Goal: Task Accomplishment & Management: Manage account settings

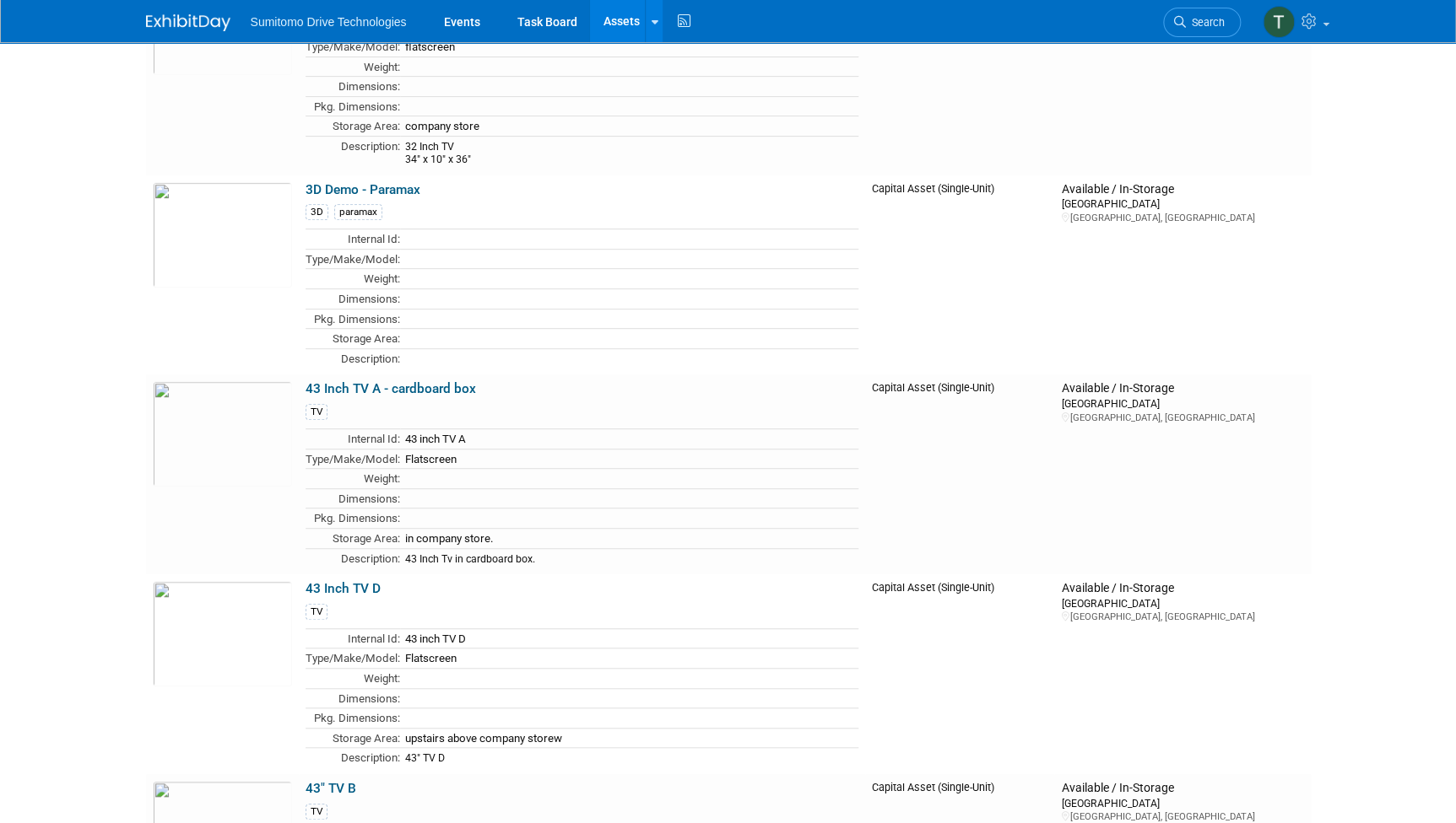
scroll to position [226, 0]
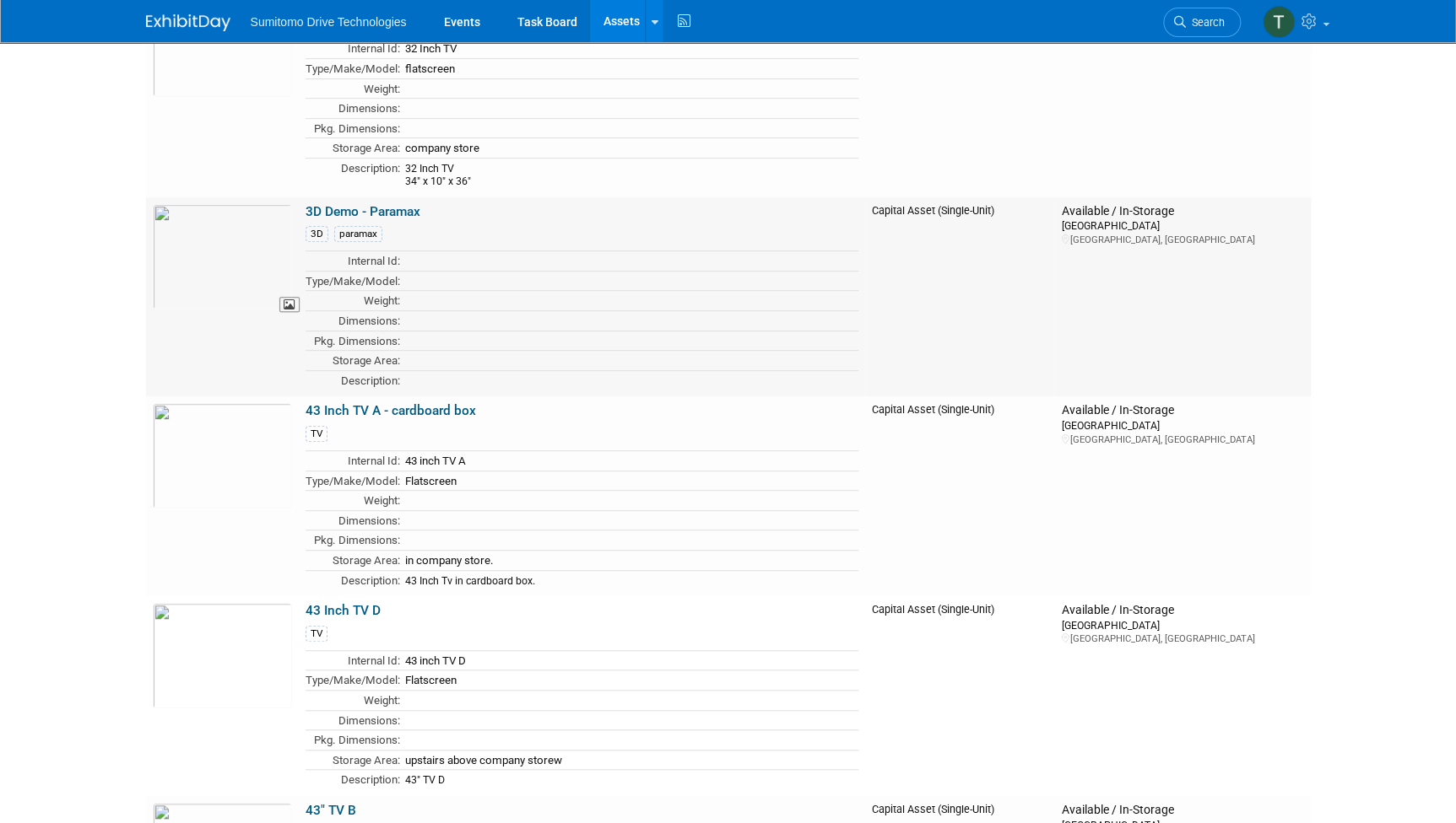
drag, startPoint x: 421, startPoint y: 204, endPoint x: 392, endPoint y: 257, distance: 60.4
click at [392, 257] on td "3D Demo - Paramax 3D paramax Internal Id: Type/Make/Model: Weight: Dimensions: …" at bounding box center [582, 296] width 567 height 200
click at [84, 429] on body "Sumitomo Drive Technologies Events Task Board Assets New Asset Search Assets Bu…" at bounding box center [728, 186] width 1456 height 823
click at [1195, 28] on link "Search" at bounding box center [1202, 22] width 77 height 29
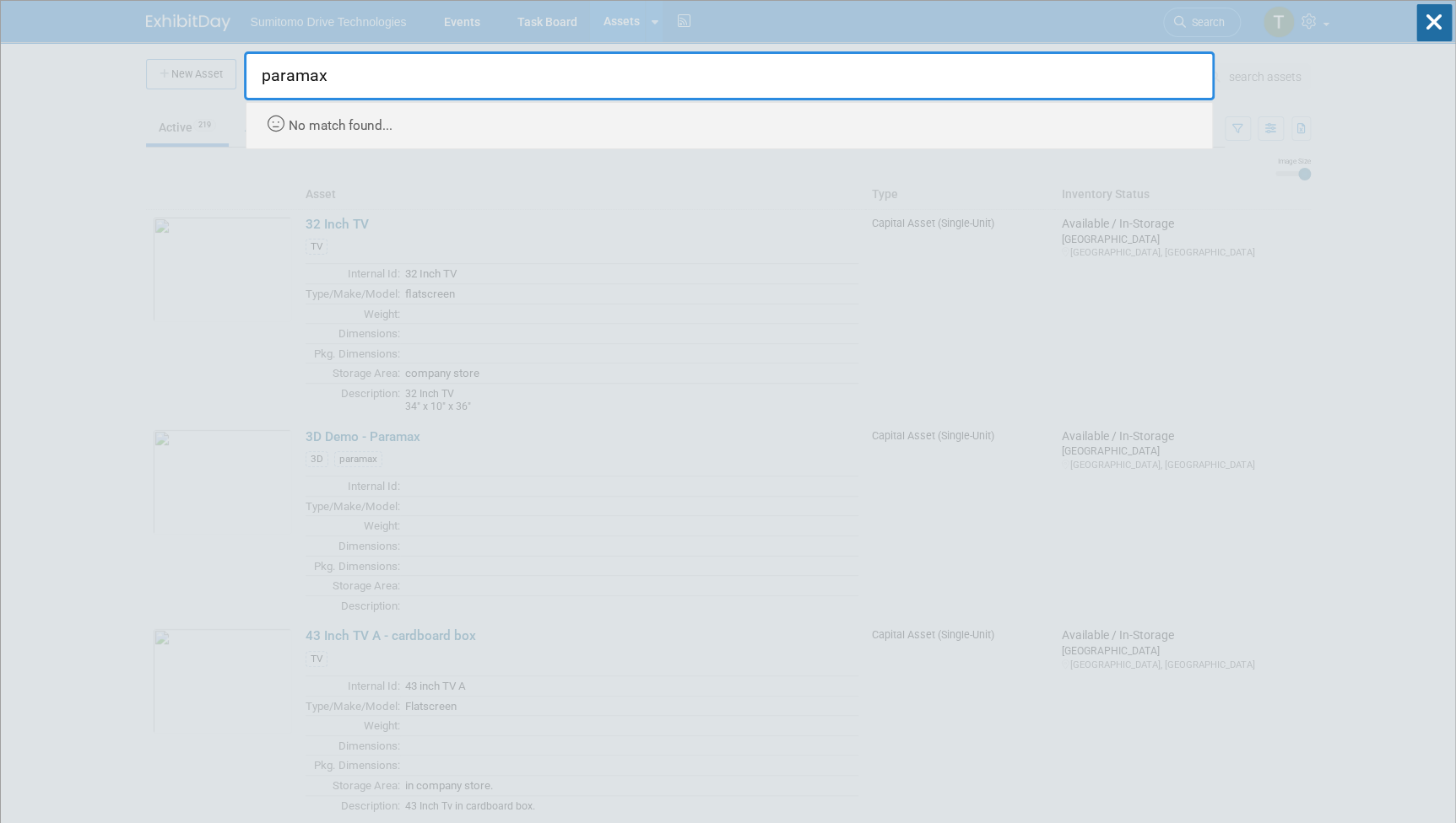
type input "paramax"
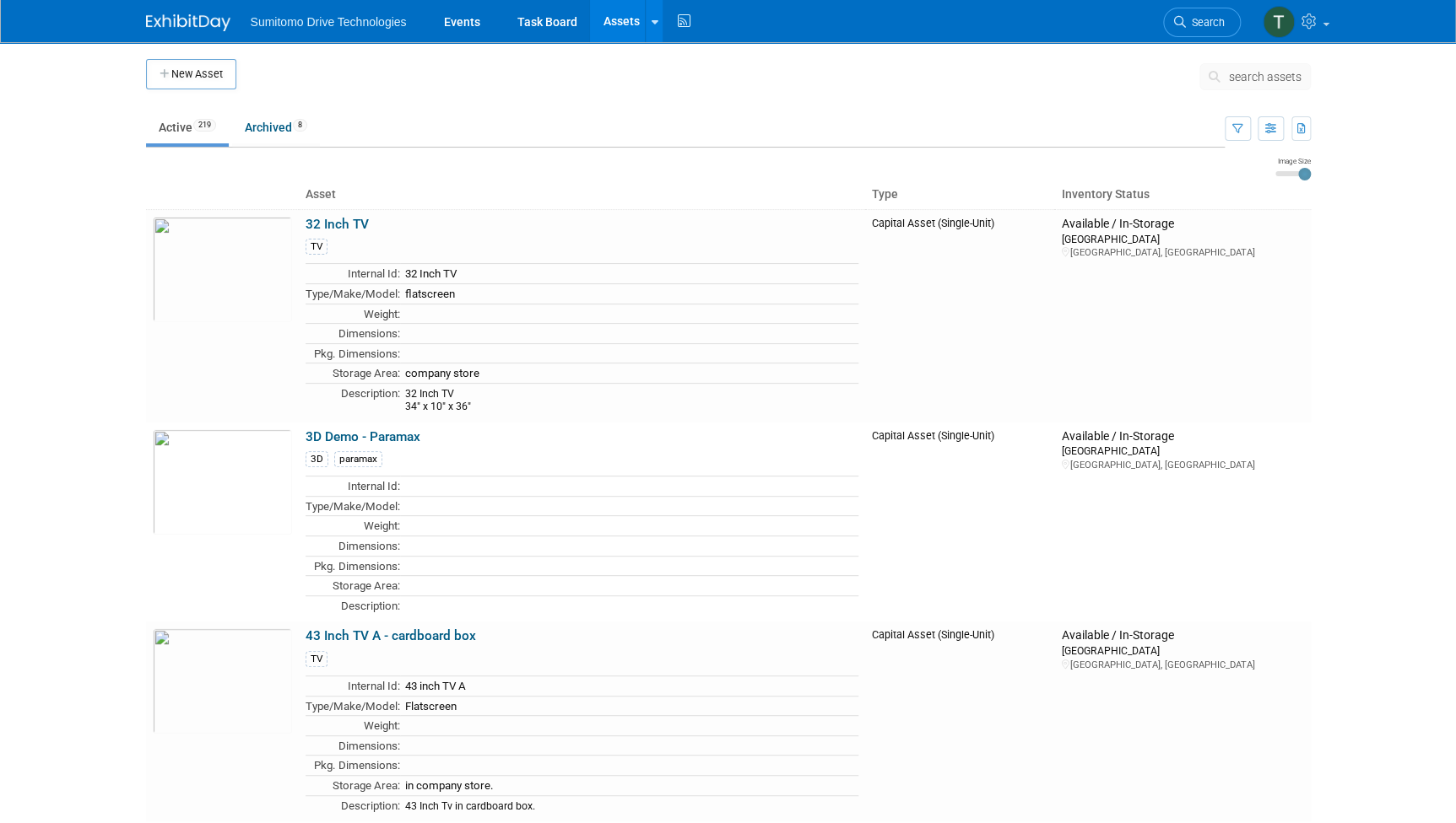
click at [1246, 76] on span "search assets" at bounding box center [1264, 76] width 73 height 14
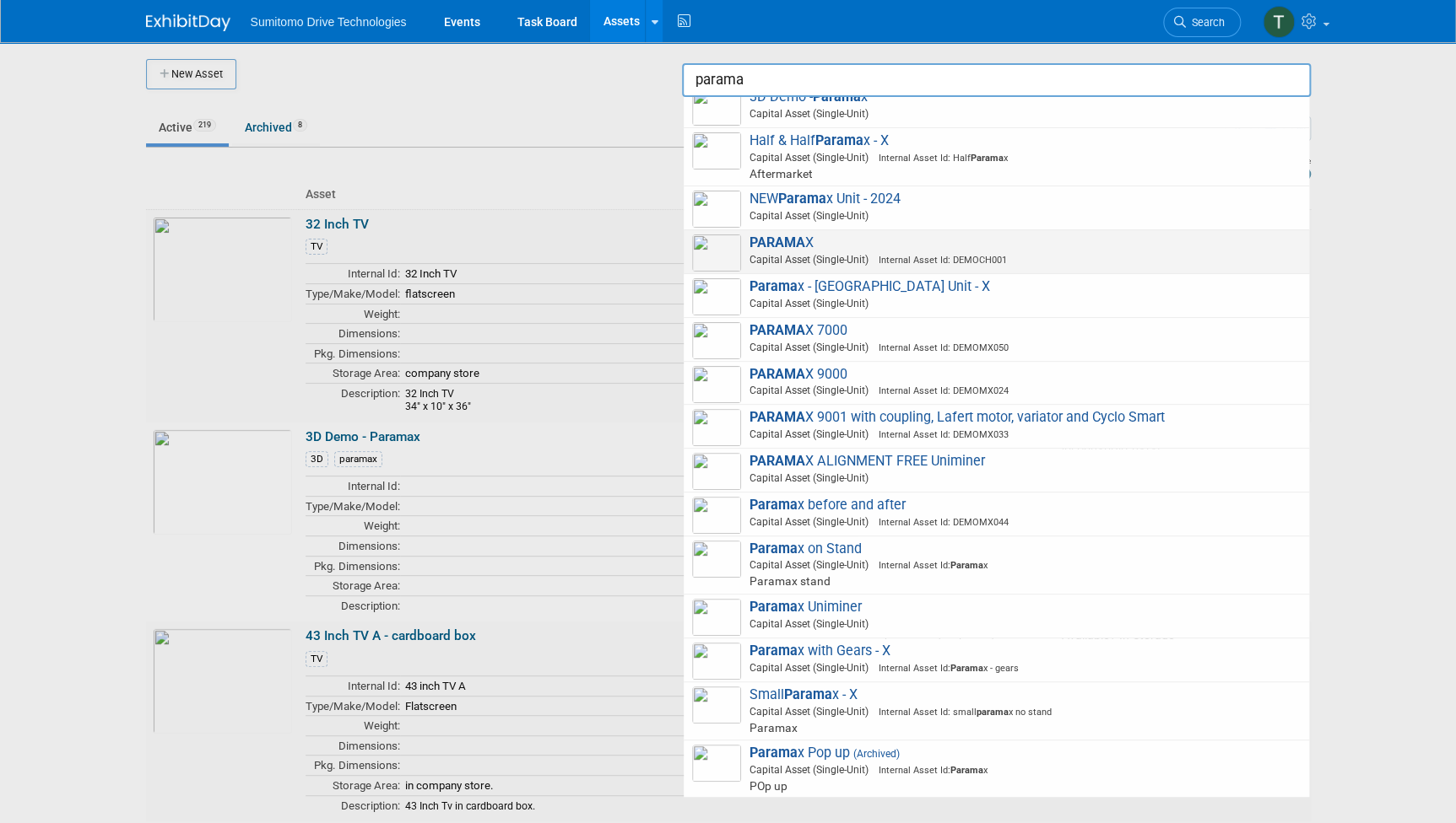
scroll to position [15, 0]
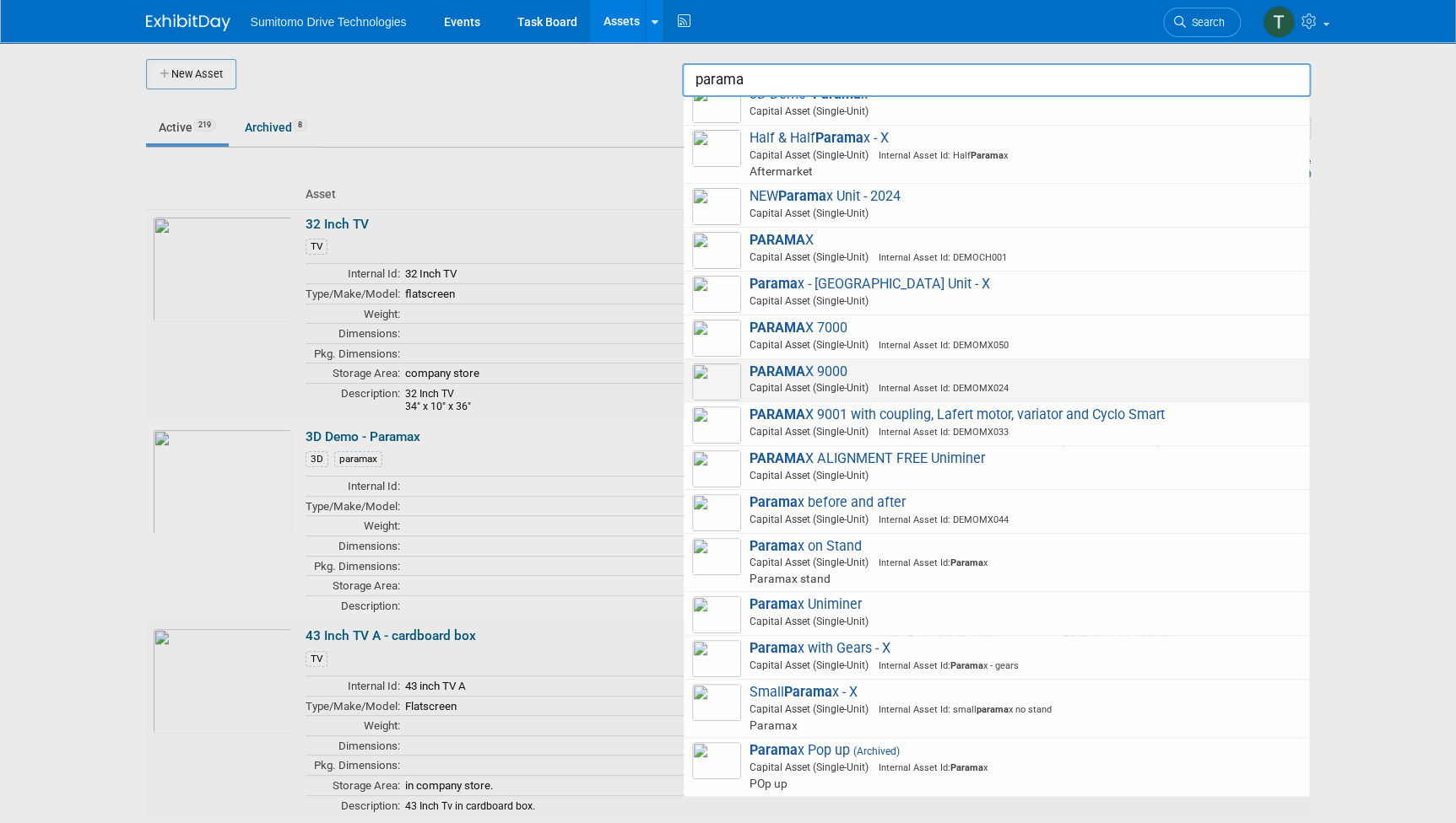
click at [911, 377] on span "PARAMA X 9000 Capital Asset (Single-Unit) Internal Asset Id: DEMOMX024" at bounding box center [996, 381] width 609 height 35
type input "PARAMAX 9000"
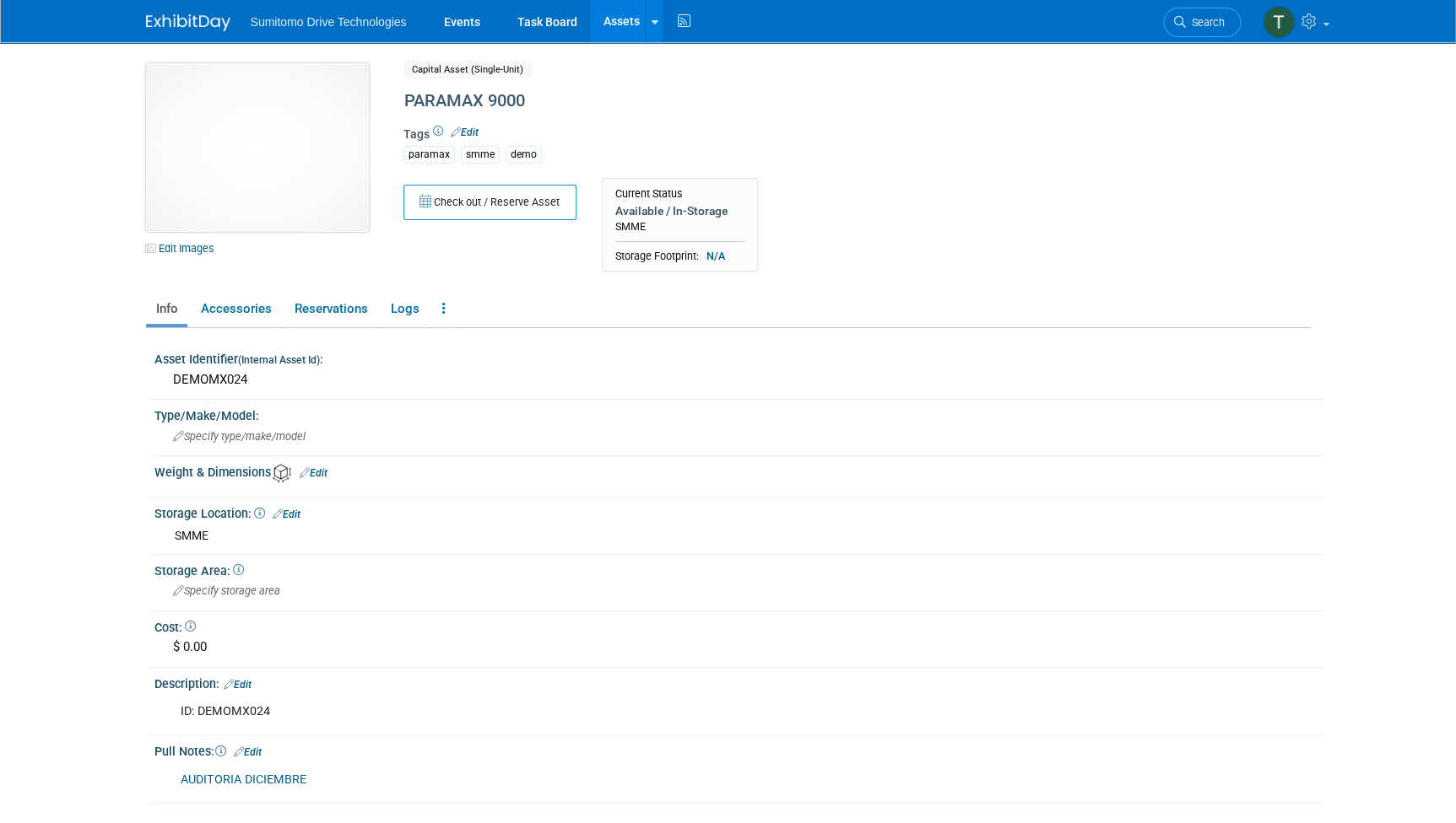
click at [287, 144] on img at bounding box center [258, 147] width 223 height 168
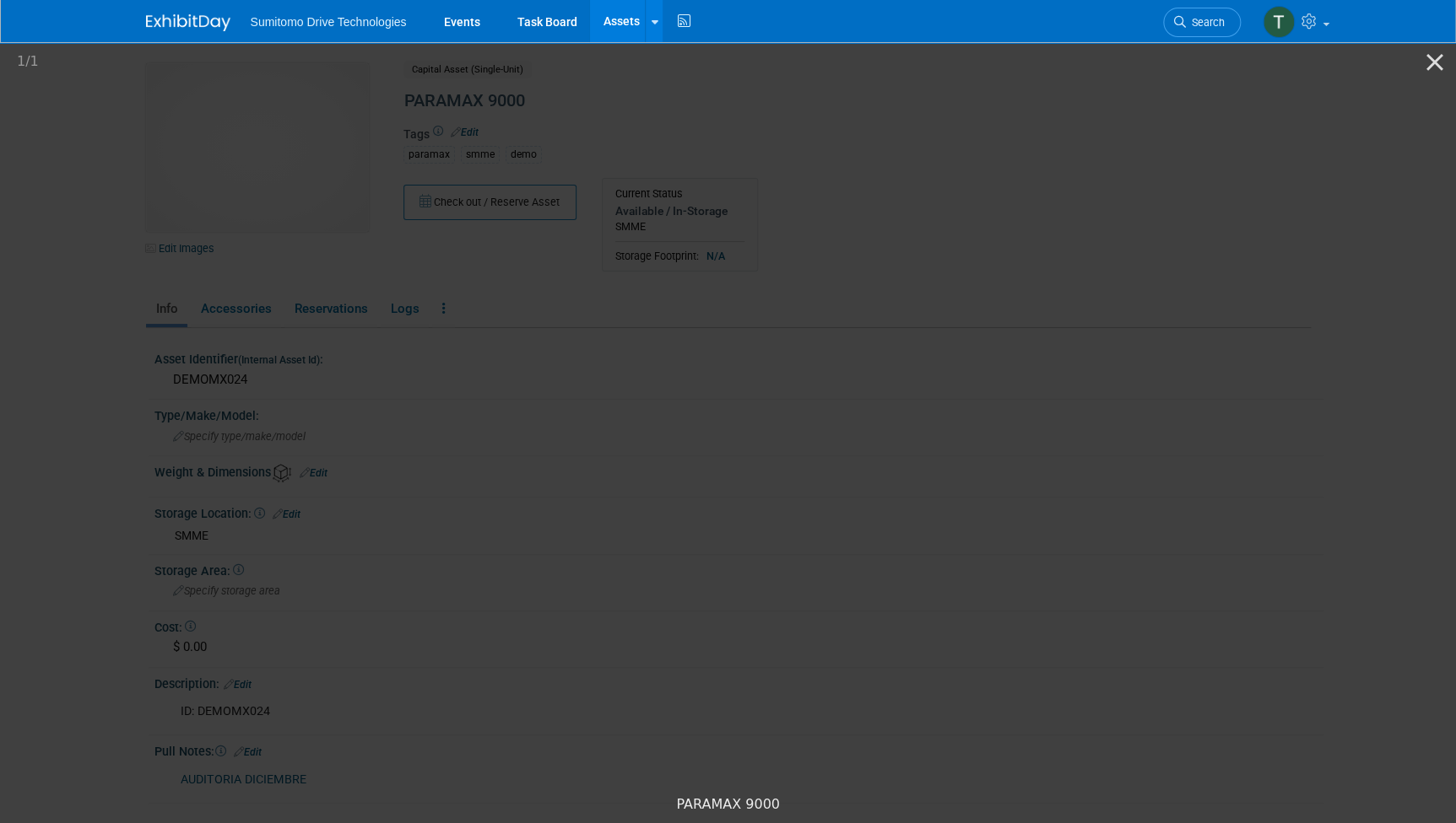
click at [294, 430] on picture at bounding box center [728, 413] width 1456 height 748
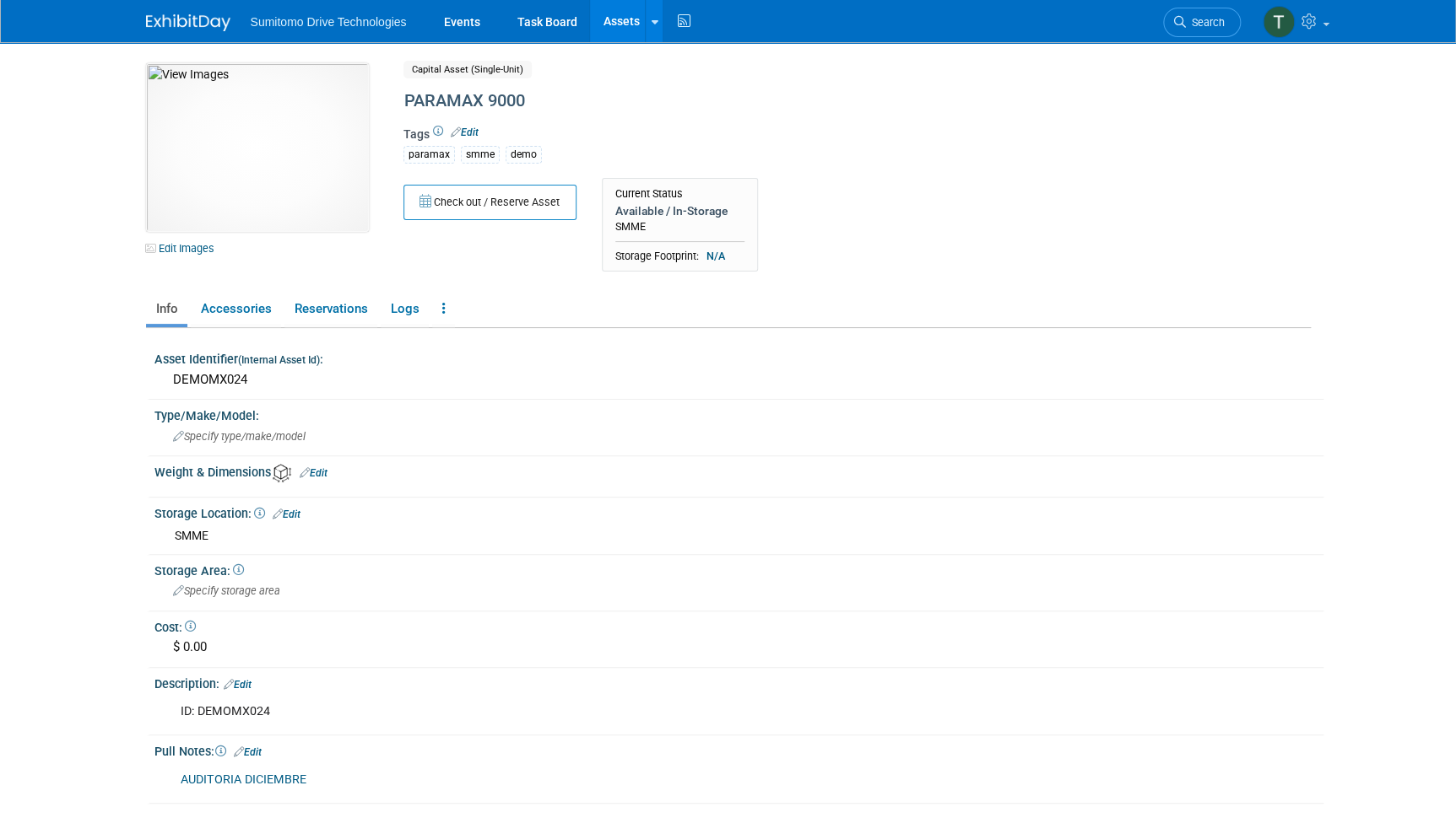
click at [615, 20] on link "Assets" at bounding box center [620, 21] width 62 height 42
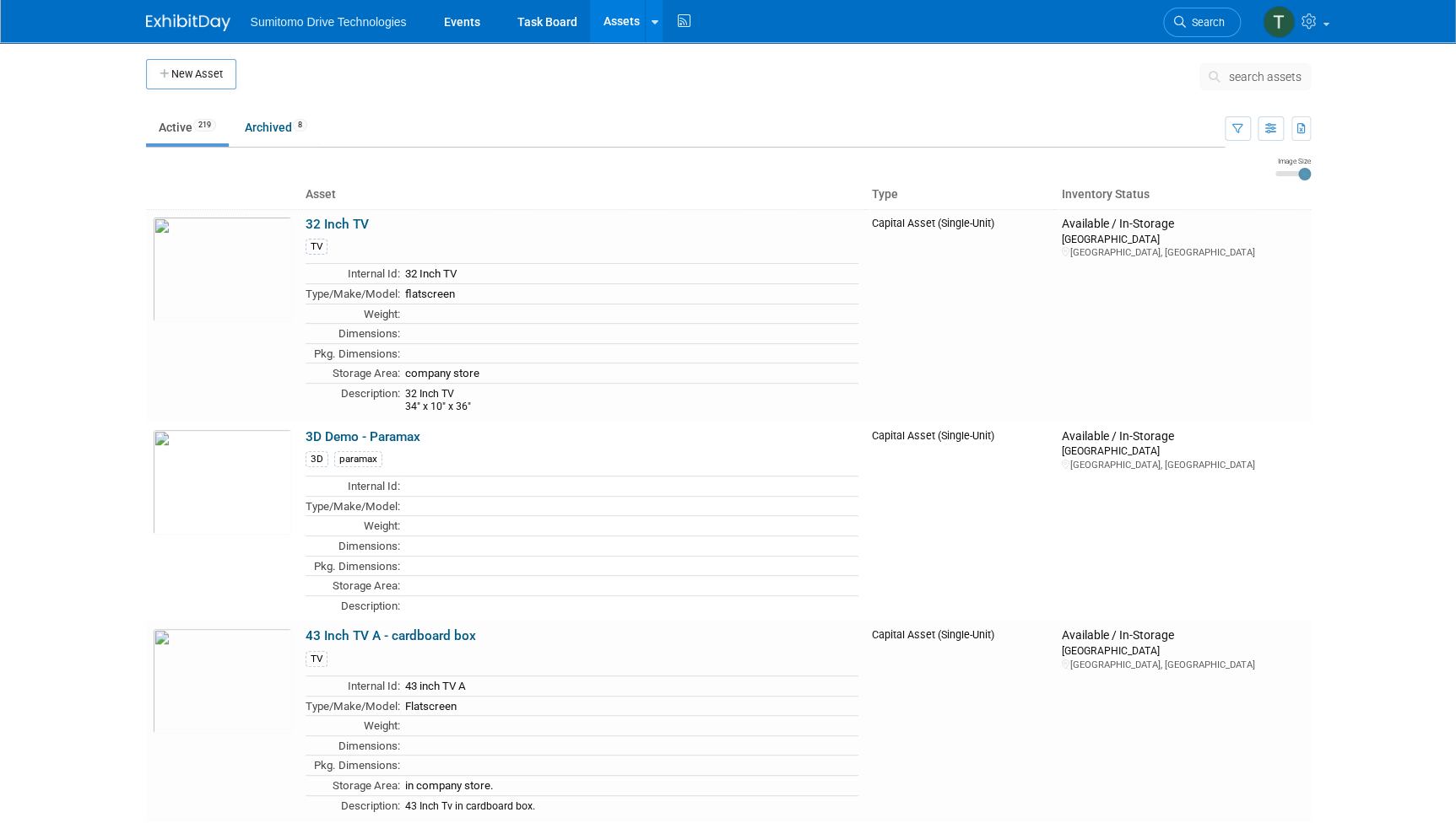
click at [1241, 79] on span "search assets" at bounding box center [1264, 76] width 73 height 14
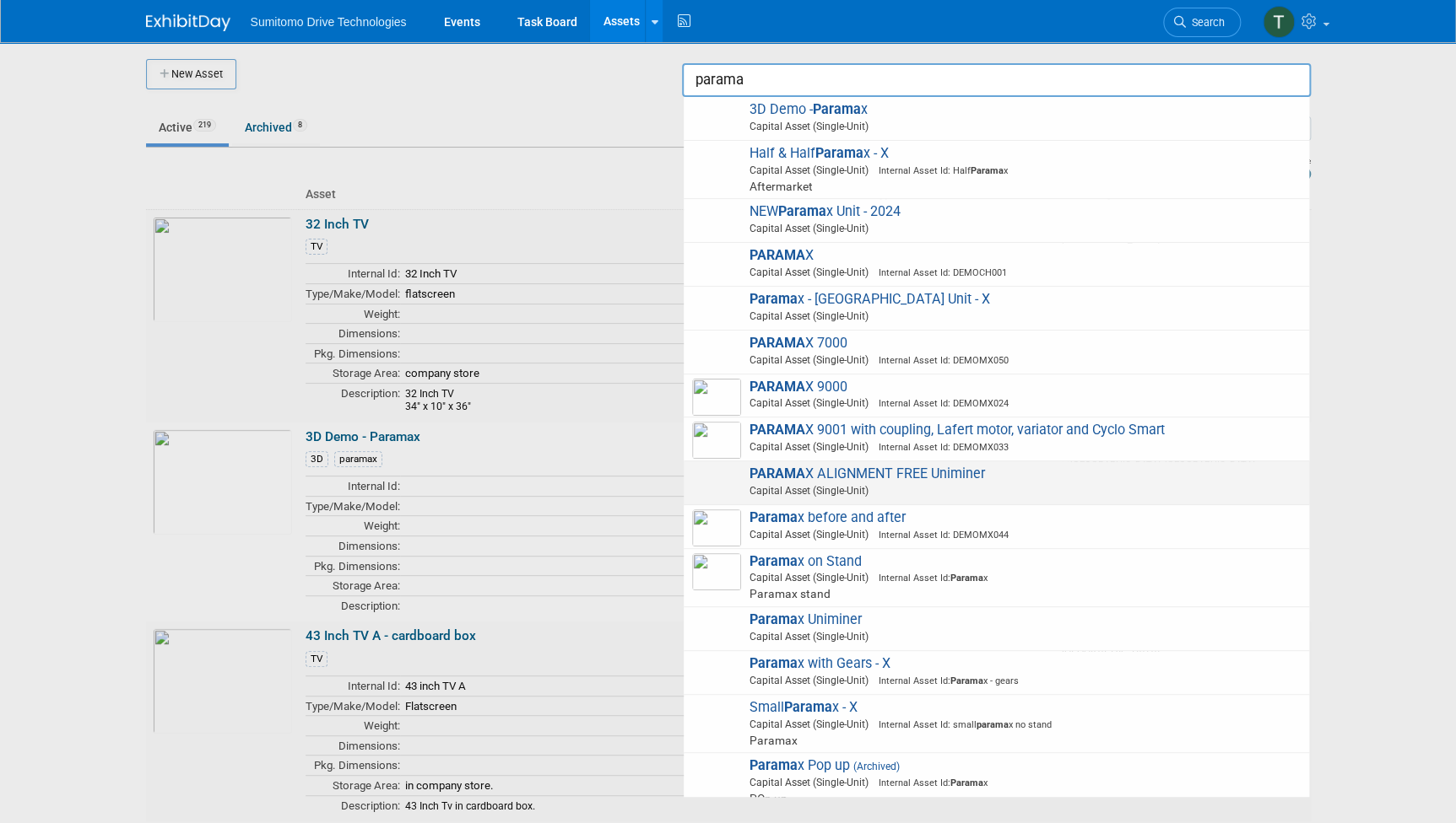
scroll to position [15, 0]
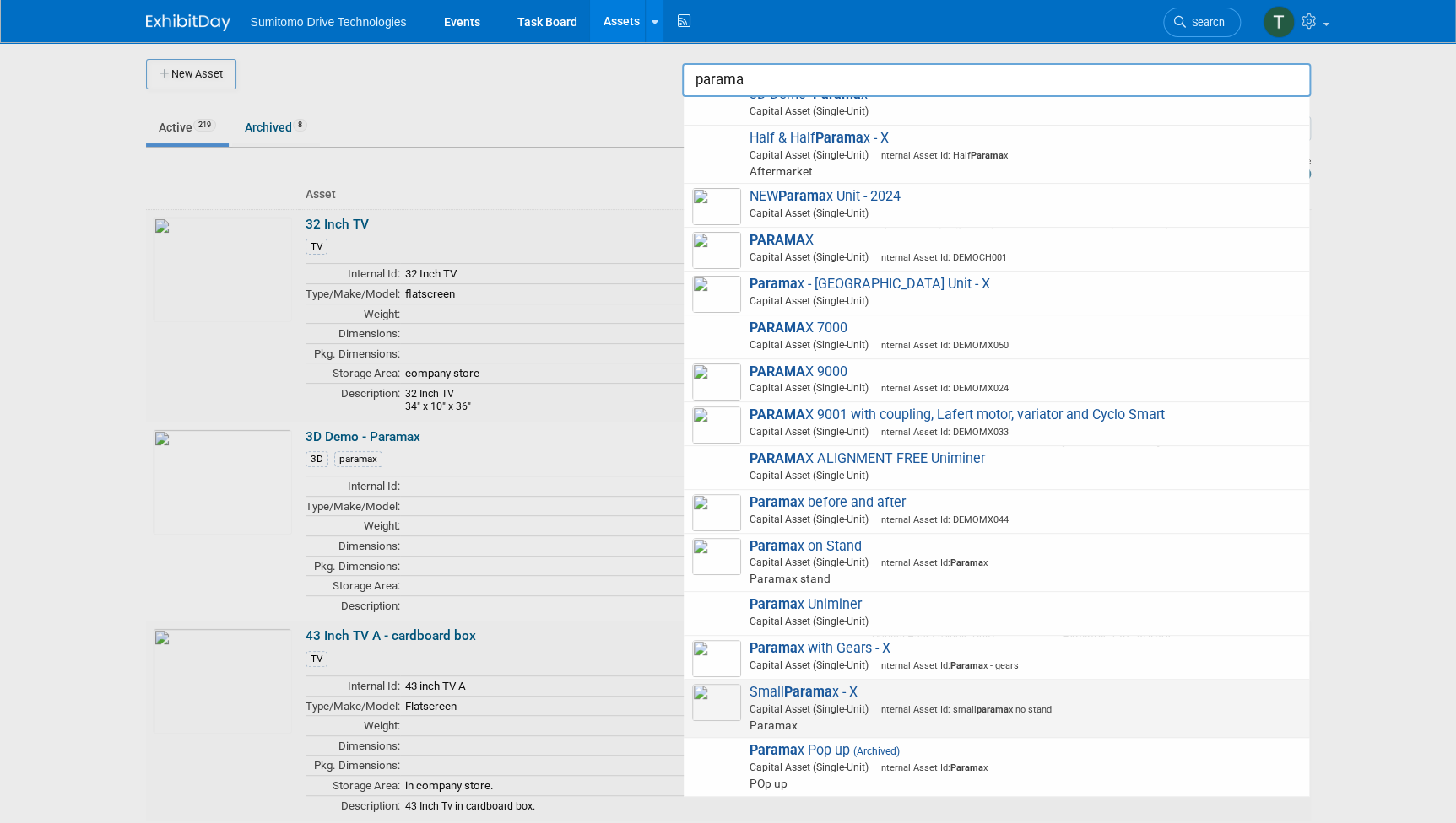
click at [821, 705] on span "Capital Asset (Single-Unit) Internal Asset Id: small parama x no stand" at bounding box center [998, 709] width 603 height 15
type input "Small Paramax - X"
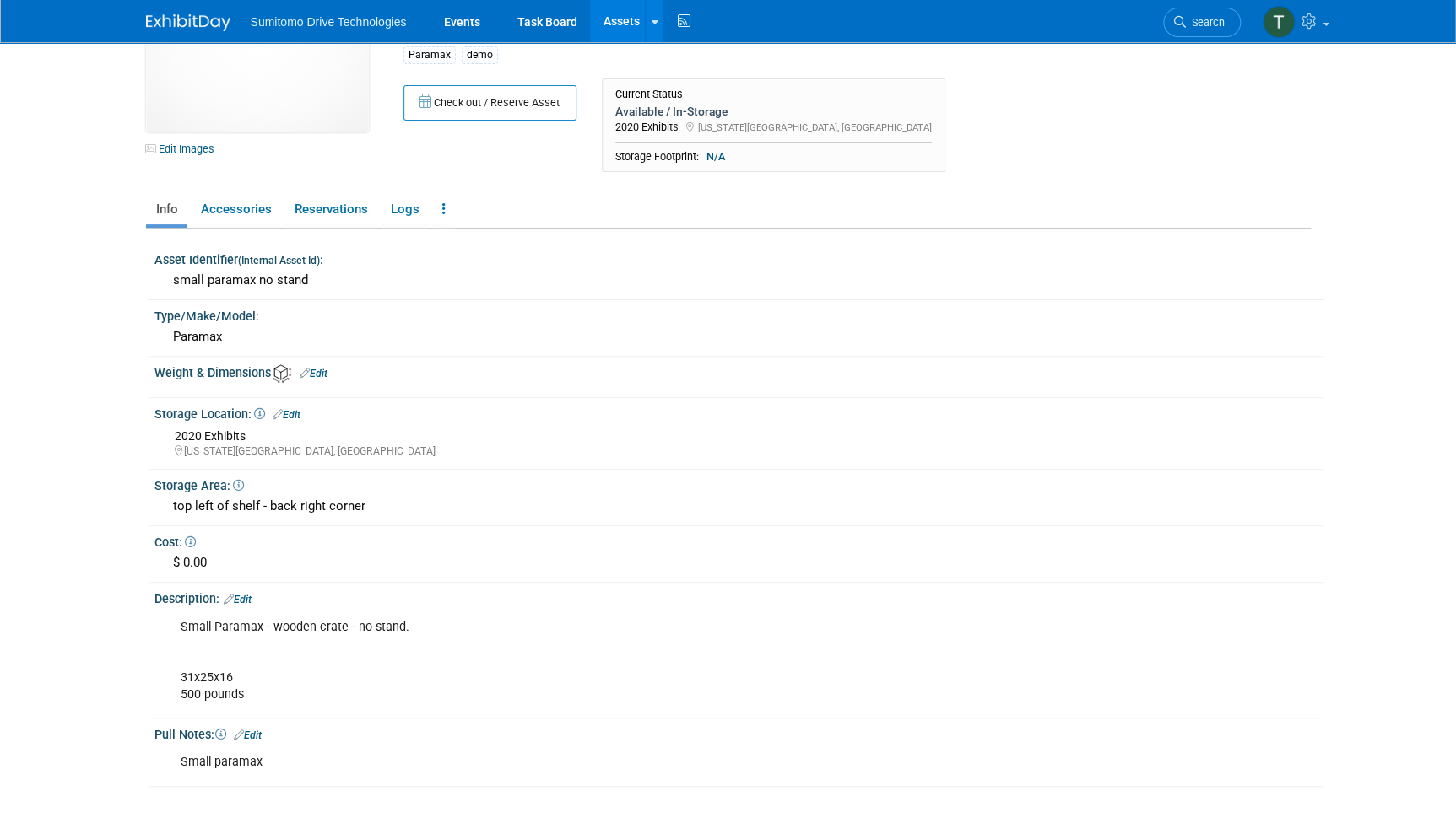
scroll to position [126, 0]
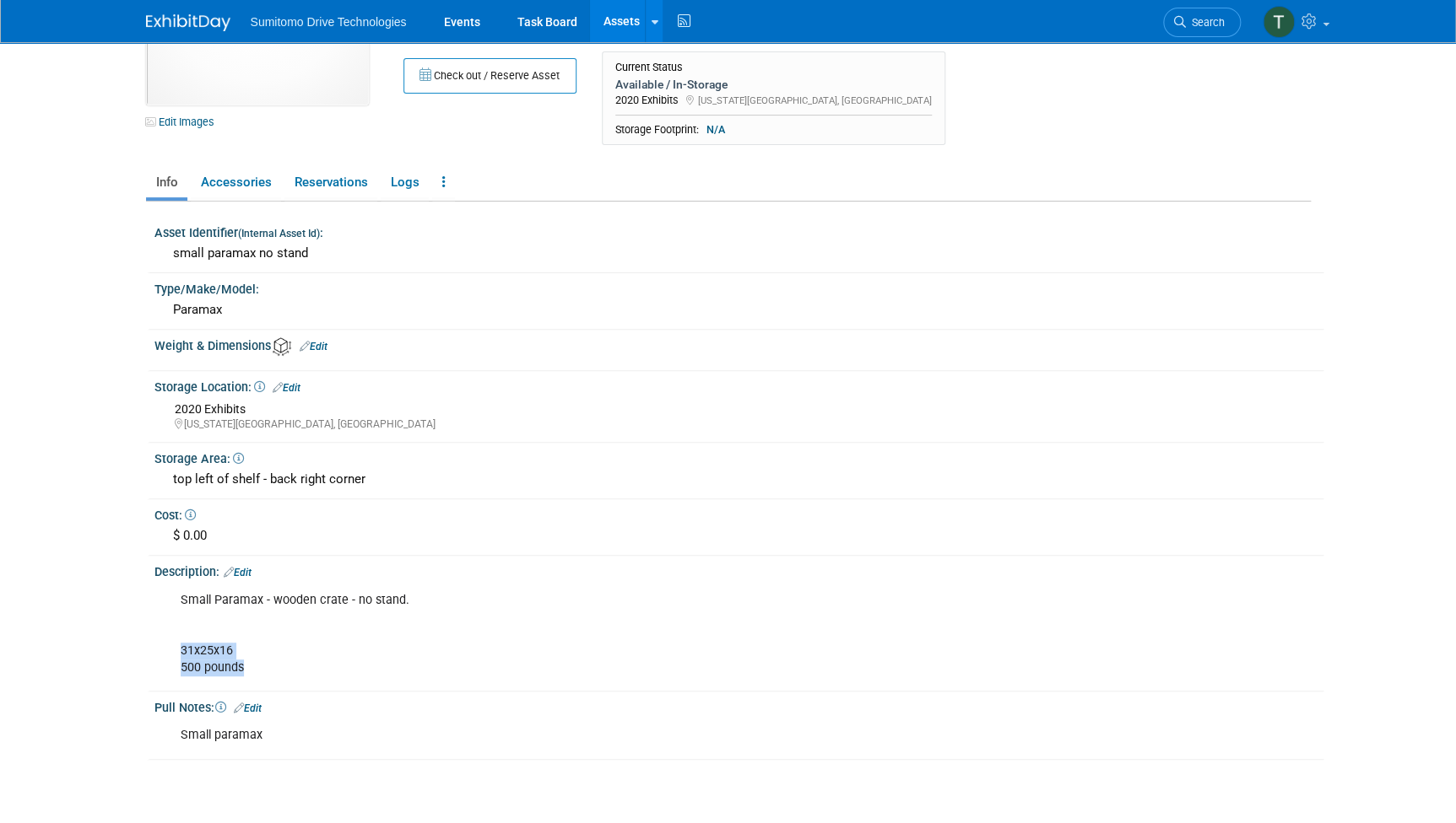
drag, startPoint x: 246, startPoint y: 667, endPoint x: 172, endPoint y: 647, distance: 76.7
click at [172, 647] on div "Small Paramax - wooden crate - no stand. 31x25x16 500 pounds" at bounding box center [635, 634] width 934 height 101
copy div "31x25x16 500 pounds"
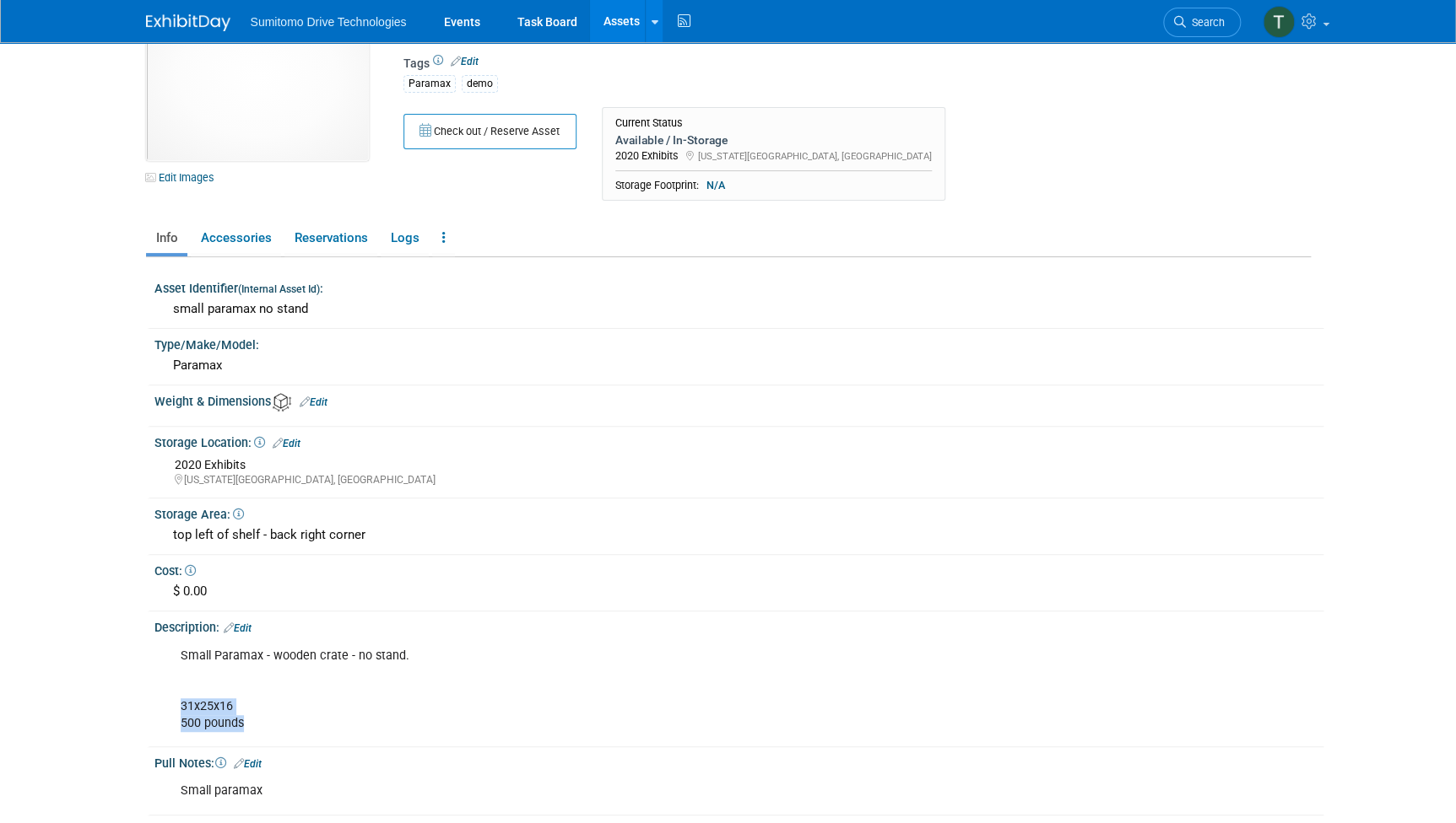
scroll to position [72, 0]
click at [285, 438] on link "Edit" at bounding box center [286, 443] width 28 height 12
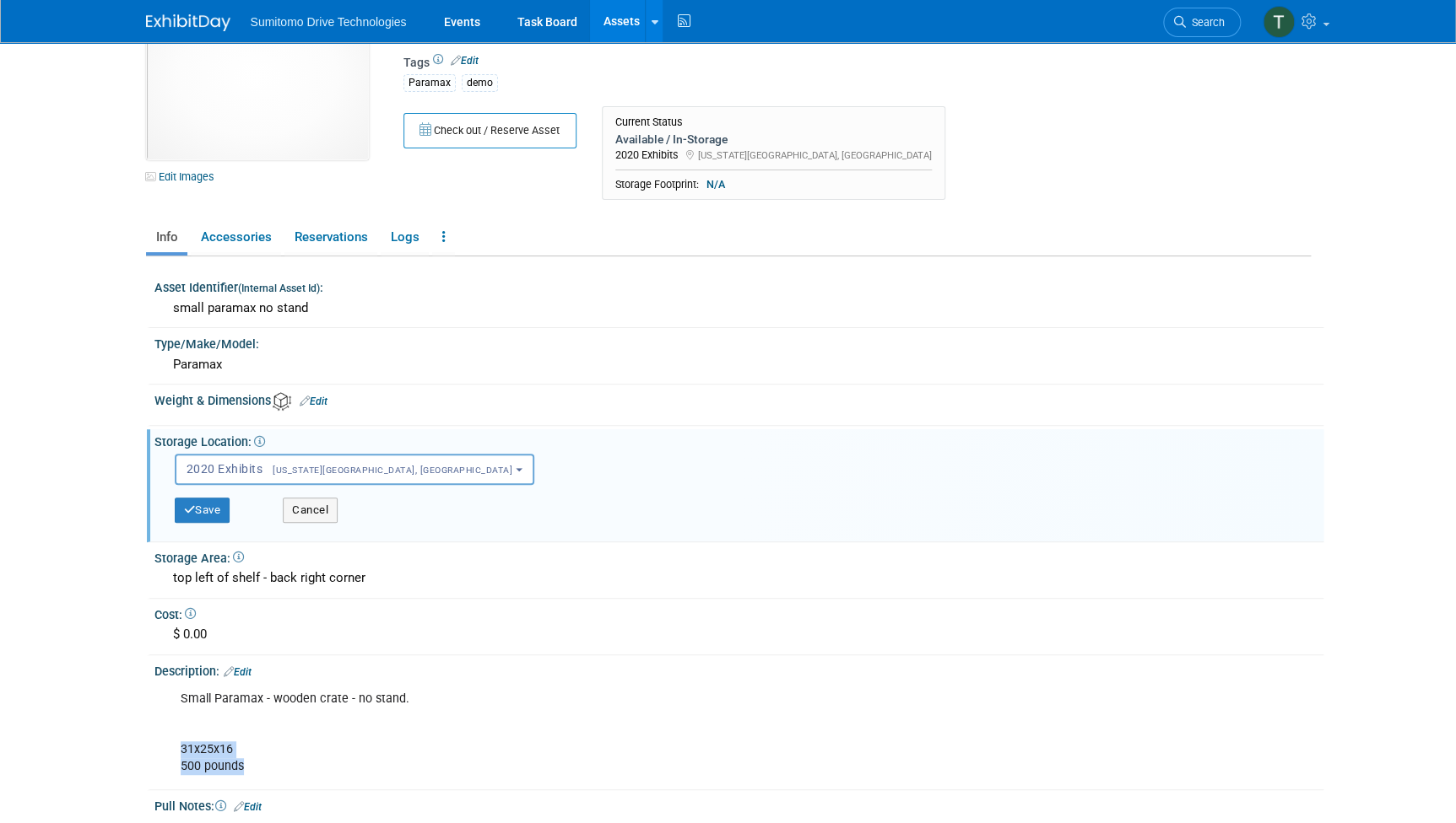
click at [250, 485] on div "Save Cancel" at bounding box center [742, 510] width 1136 height 51
click at [247, 479] on button "2020 Exhibits [US_STATE][GEOGRAPHIC_DATA], [GEOGRAPHIC_DATA]" at bounding box center [355, 469] width 359 height 31
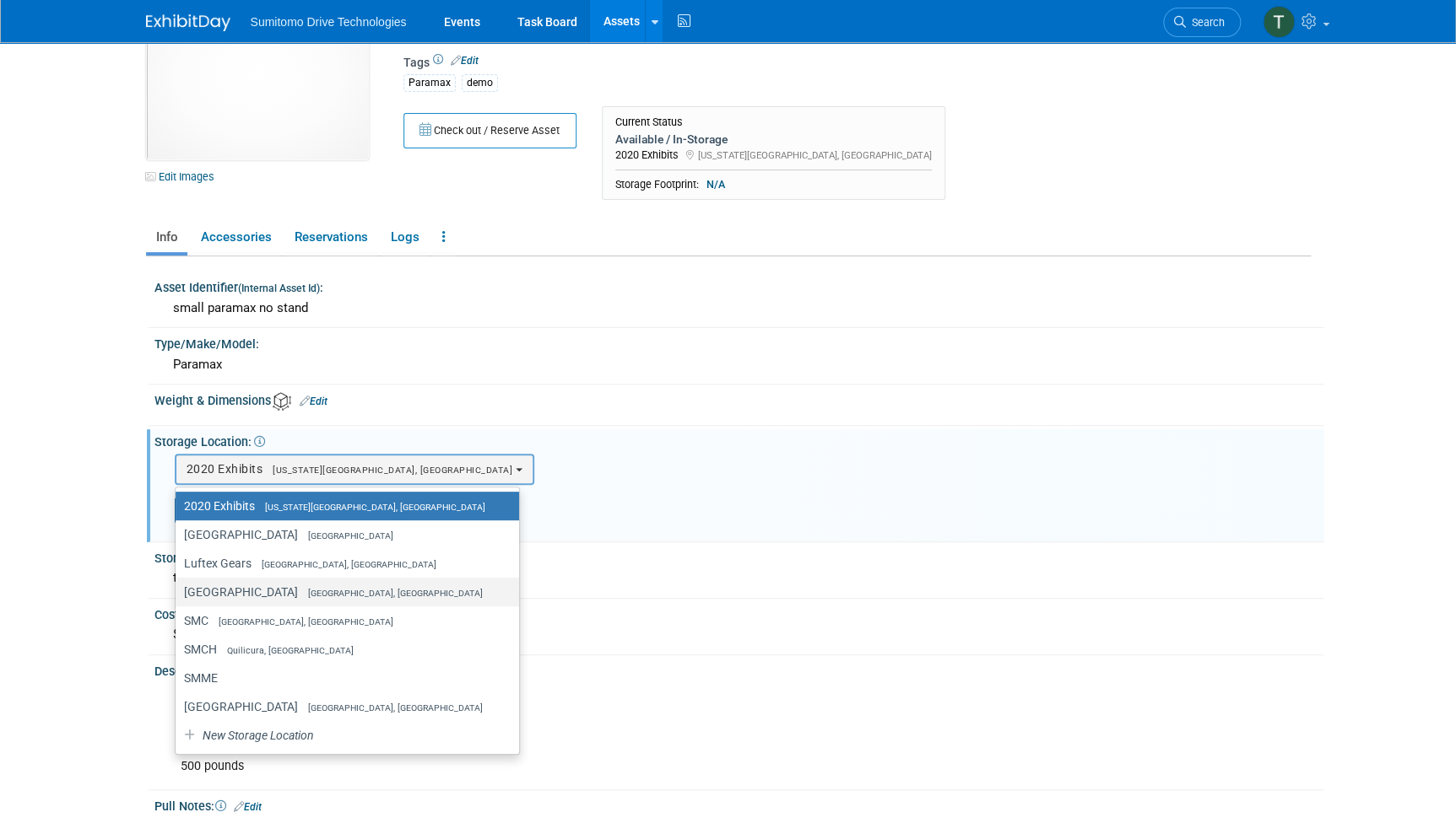
click at [259, 594] on label "[GEOGRAPHIC_DATA], [GEOGRAPHIC_DATA]" at bounding box center [343, 592] width 318 height 22
click at [178, 594] on input "[GEOGRAPHIC_DATA], [GEOGRAPHIC_DATA]" at bounding box center [172, 593] width 11 height 11
select select "11223105"
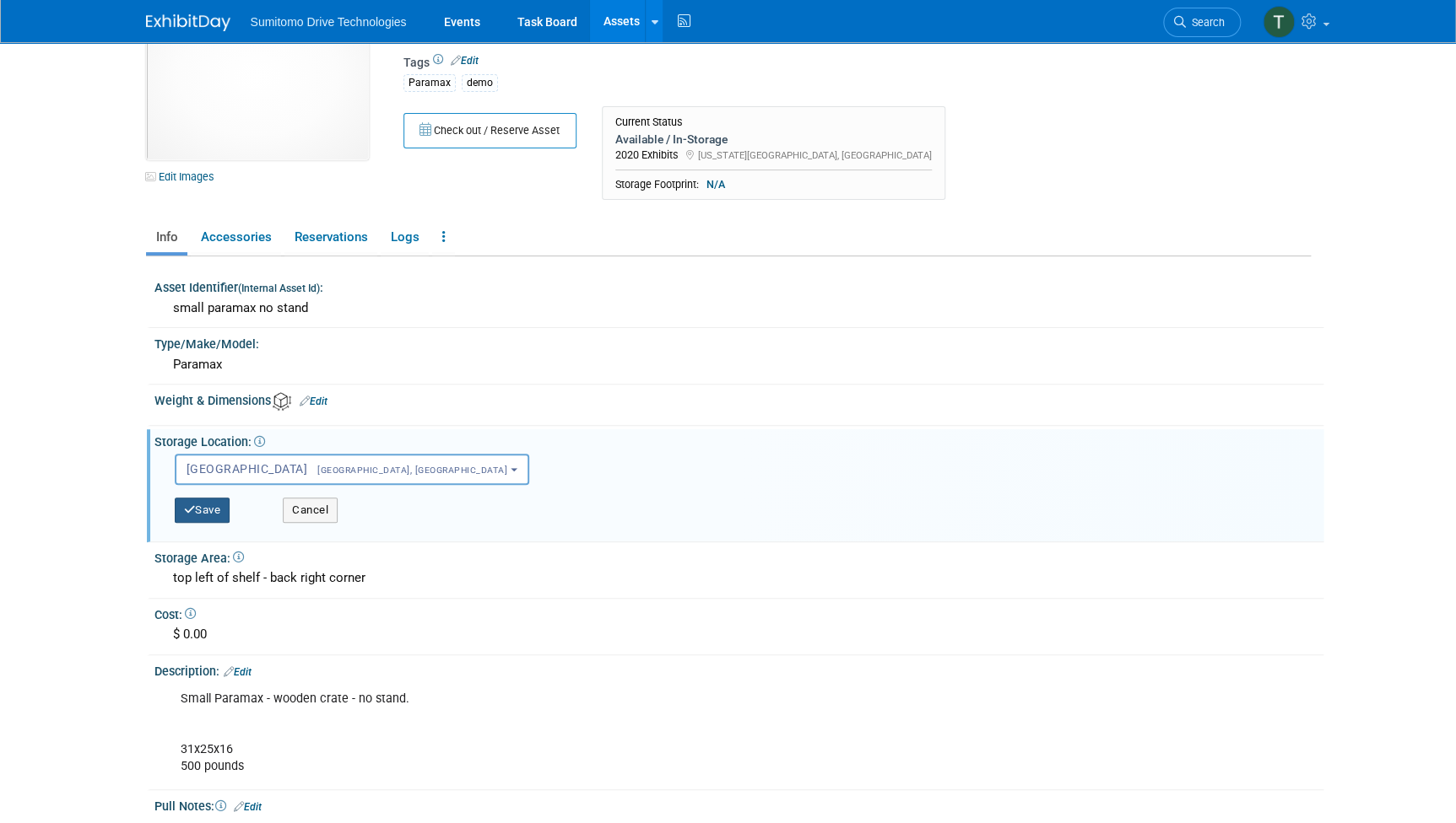
click at [195, 501] on button "Save" at bounding box center [203, 510] width 55 height 25
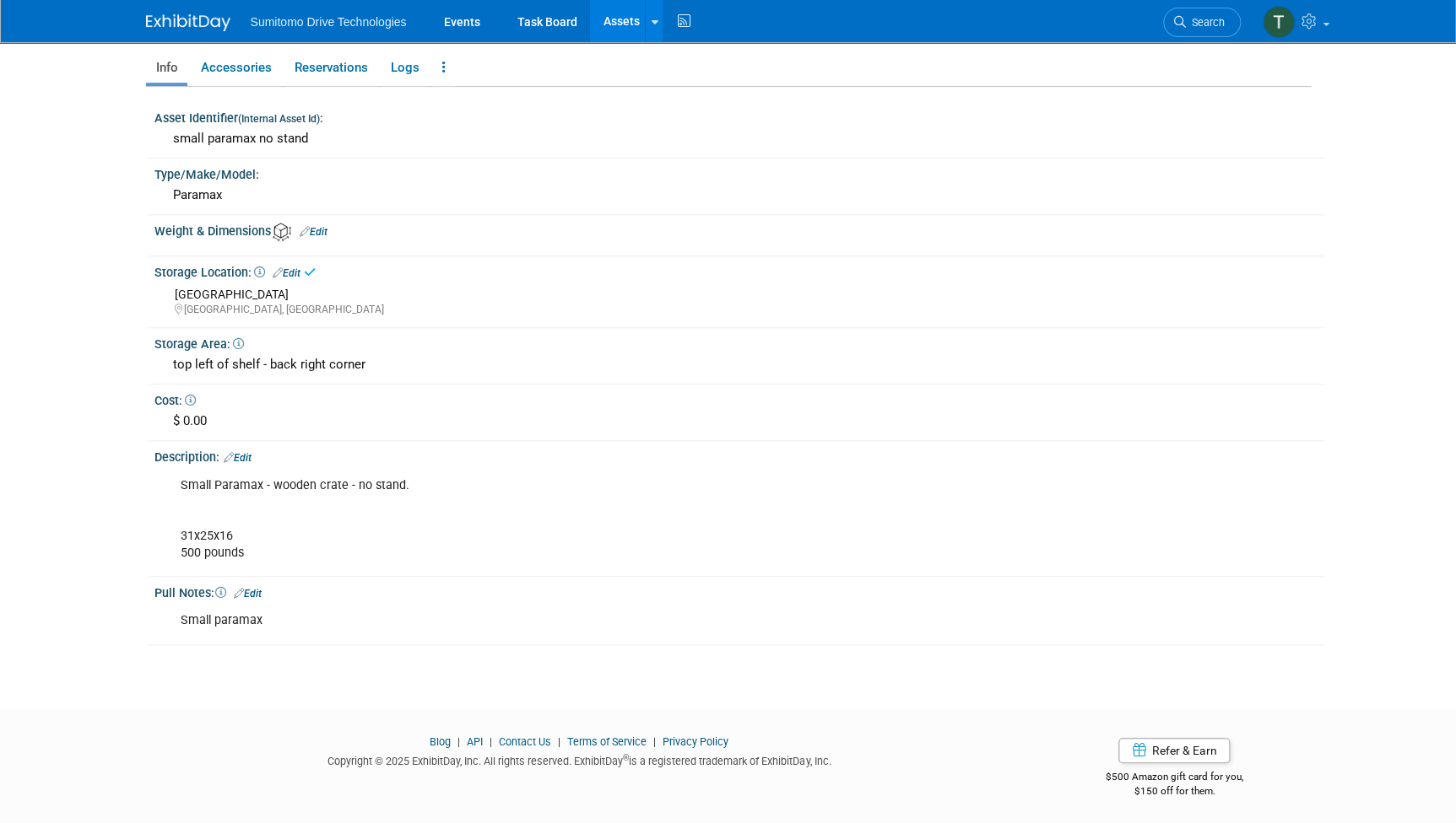
scroll to position [0, 0]
